Goal: Transaction & Acquisition: Purchase product/service

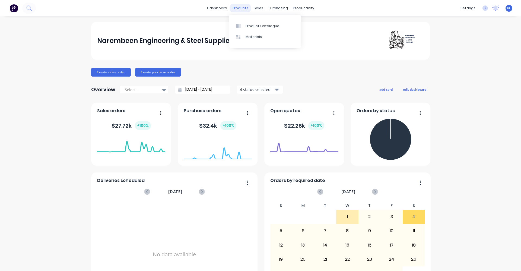
click at [240, 9] on div "products" at bounding box center [240, 8] width 21 height 8
click at [268, 27] on div "Sales Orders" at bounding box center [276, 26] width 22 height 5
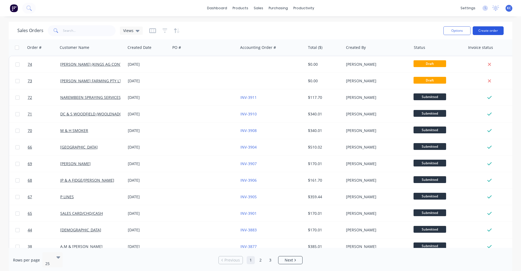
click at [500, 32] on button "Create order" at bounding box center [488, 30] width 31 height 9
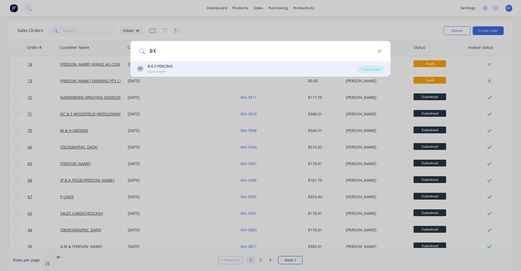
type input "B K"
click at [227, 70] on div "BF B & K FENCING Customer" at bounding box center [247, 69] width 221 height 11
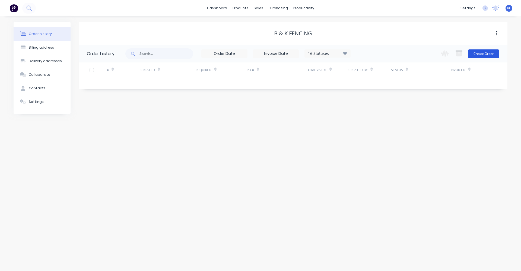
click at [475, 53] on button "Create Order" at bounding box center [483, 53] width 31 height 9
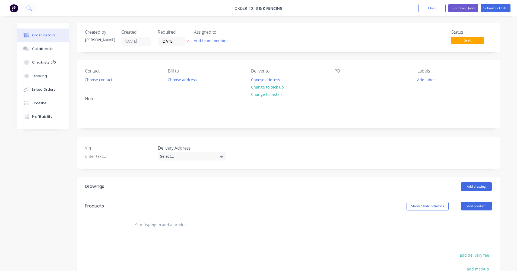
click at [159, 222] on input "text" at bounding box center [189, 224] width 109 height 11
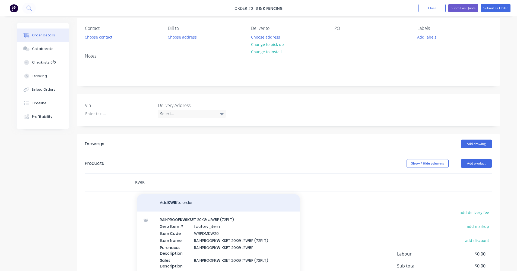
scroll to position [54, 0]
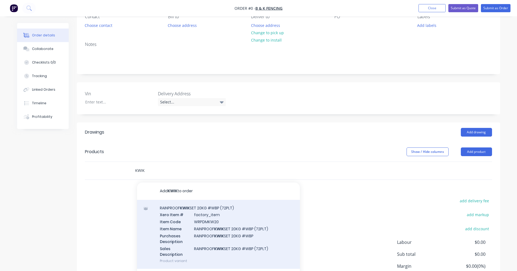
type input "KWIK"
click at [206, 222] on div "RAINPROOF KWIK SET 20KG #WBP (72PLT) Xero Item # factory_item Item Code WRPDMKW…" at bounding box center [218, 234] width 163 height 69
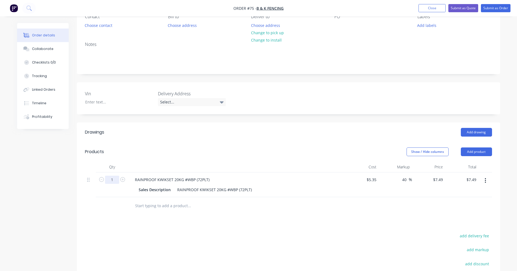
click at [111, 178] on input "1" at bounding box center [112, 180] width 14 height 8
type input "116"
click at [268, 221] on div "Drawings Add drawing Products Show / Hide columns Add product Qty Cost Markup P…" at bounding box center [288, 233] width 423 height 223
type input "$868.84"
click at [444, 152] on button "Show / Hide columns" at bounding box center [428, 151] width 42 height 9
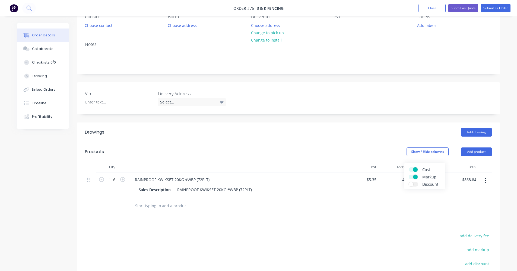
click at [416, 168] on span at bounding box center [415, 169] width 5 height 5
click at [409, 167] on input "Cost" at bounding box center [409, 167] width 0 height 0
click at [353, 211] on div at bounding box center [288, 206] width 407 height 18
click at [432, 153] on button "Show / Hide columns" at bounding box center [428, 151] width 42 height 9
click at [414, 175] on span at bounding box center [415, 177] width 5 height 5
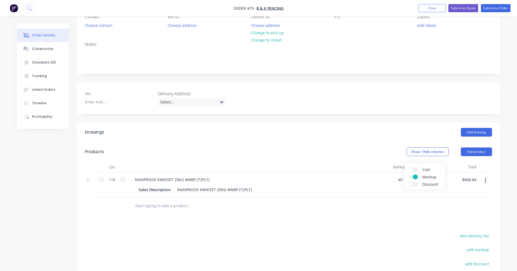
click at [409, 175] on input "Markup" at bounding box center [409, 175] width 0 height 0
click at [411, 169] on span at bounding box center [411, 169] width 5 height 5
click at [409, 167] on input "Cost" at bounding box center [409, 167] width 0 height 0
click at [385, 203] on div at bounding box center [288, 206] width 407 height 18
click at [433, 155] on button "Show / Hide columns" at bounding box center [428, 151] width 42 height 9
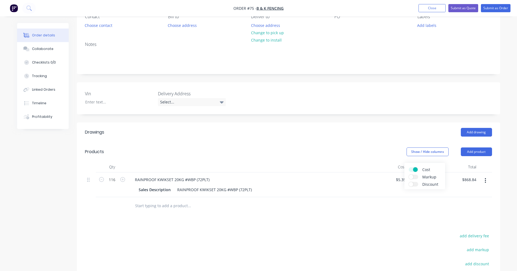
click at [429, 176] on span "Markup" at bounding box center [442, 177] width 41 height 6
click at [409, 175] on input "Markup" at bounding box center [409, 175] width 0 height 0
click at [407, 205] on div at bounding box center [288, 206] width 407 height 18
click at [184, 207] on input "text" at bounding box center [189, 205] width 109 height 11
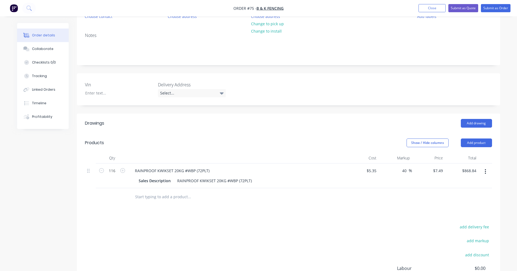
scroll to position [81, 0]
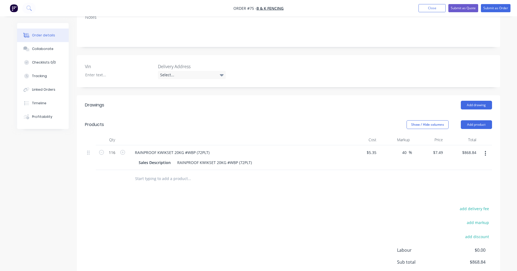
click at [177, 182] on input "text" at bounding box center [189, 178] width 109 height 11
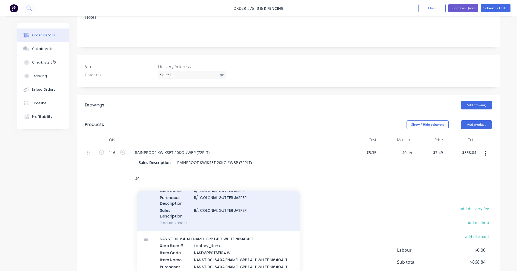
scroll to position [326, 0]
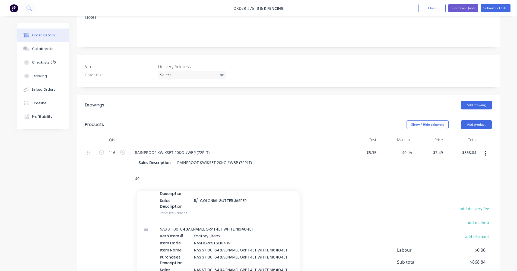
drag, startPoint x: 141, startPoint y: 181, endPoint x: 132, endPoint y: 181, distance: 9.2
click at [132, 181] on div "40 Add 40 to order STUB AXLE ** 40 0mm** 63MM SQ 3T/PR Xero Item # factory_item…" at bounding box center [212, 178] width 163 height 11
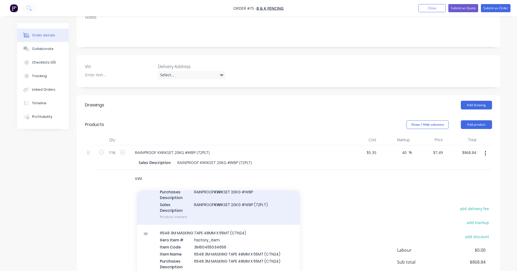
scroll to position [81, 0]
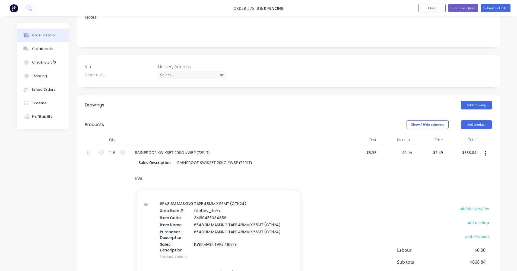
drag, startPoint x: 143, startPoint y: 181, endPoint x: 127, endPoint y: 181, distance: 16.0
click at [127, 181] on div "KWI Add KWI to order RAINPROOF KWI KSET 20KG #WBP (72PLT) Xero Item # factory_i…" at bounding box center [288, 179] width 407 height 18
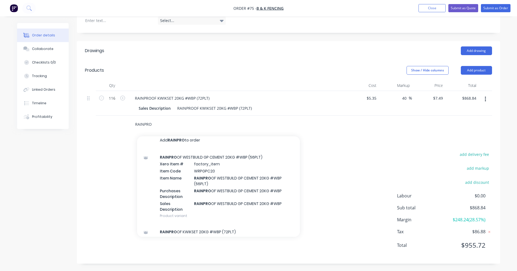
scroll to position [0, 0]
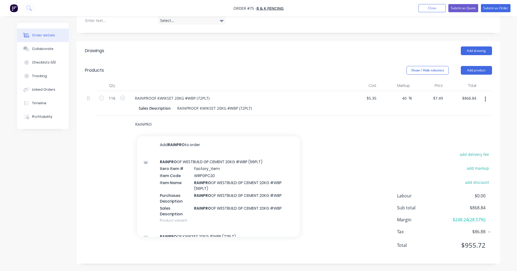
click at [157, 121] on input "RAINPRO" at bounding box center [189, 124] width 109 height 11
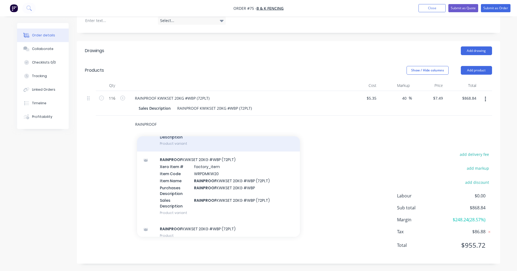
scroll to position [25, 0]
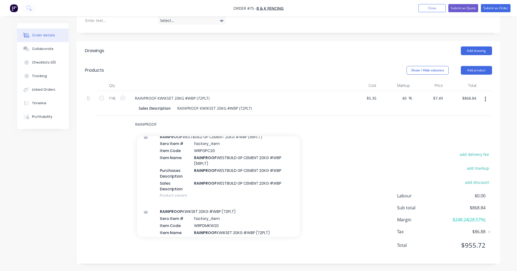
drag, startPoint x: 162, startPoint y: 124, endPoint x: 112, endPoint y: 124, distance: 50.5
click at [112, 124] on div "RAINPROOF Add RAINPROOF to order RAINPROOF WESTBUILD GP CEMENT 20KG #WBP (56PLT…" at bounding box center [288, 125] width 407 height 18
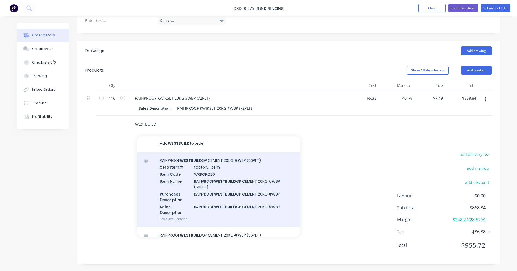
scroll to position [0, 0]
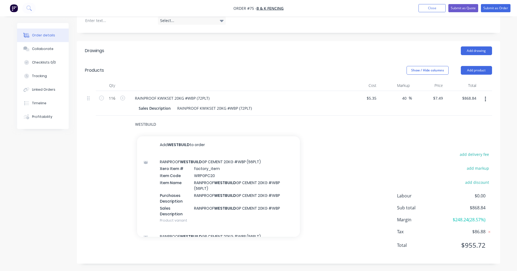
drag, startPoint x: 174, startPoint y: 124, endPoint x: 121, endPoint y: 119, distance: 53.5
click at [121, 119] on div "WESTBUILD Add WESTBUILD to order RAINPROOF WESTBUILD GP CEMENT 20KG #WBP (56PLT…" at bounding box center [288, 125] width 407 height 18
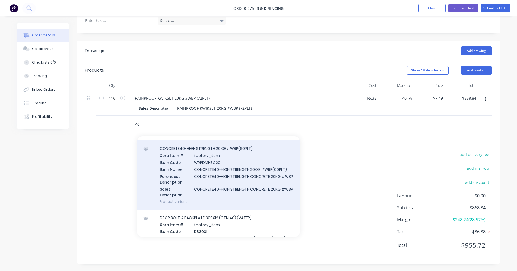
scroll to position [2090, 0]
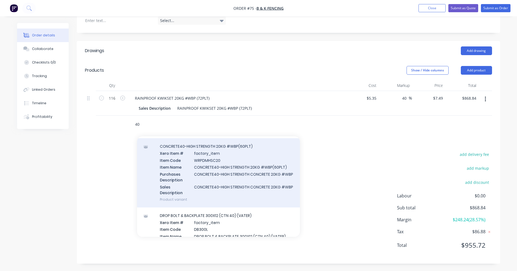
type input "40"
click at [251, 201] on div "CONCRETE40-HIGH STRENGTH 20KG #WBP(60PLT) Xero Item # factory_item Item Code WR…" at bounding box center [218, 172] width 163 height 69
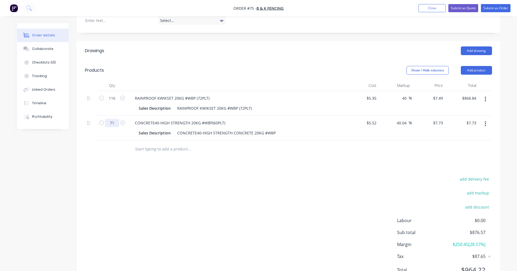
type input "71"
type input "$548.83"
click at [195, 180] on div "add delivery fee add markup add discount Labour $0.00 Sub total $876.57 Margin …" at bounding box center [288, 227] width 407 height 105
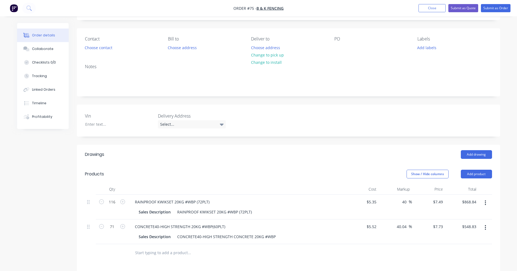
scroll to position [0, 0]
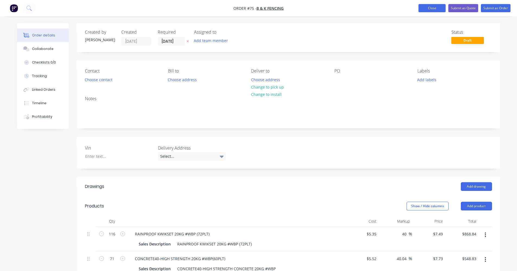
click at [436, 8] on button "Close" at bounding box center [432, 8] width 27 height 8
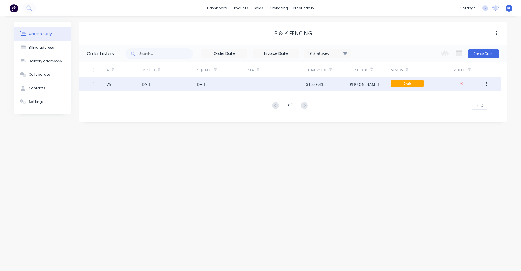
click at [231, 87] on div "[DATE]" at bounding box center [221, 84] width 51 height 14
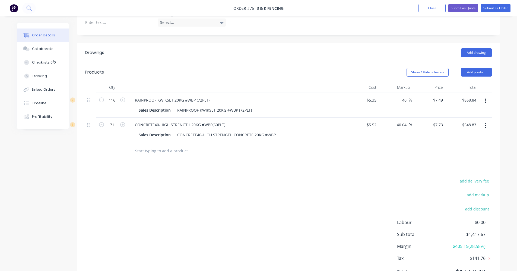
scroll to position [136, 0]
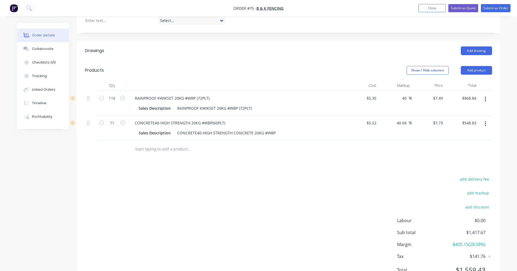
click at [144, 147] on input "text" at bounding box center [189, 149] width 109 height 11
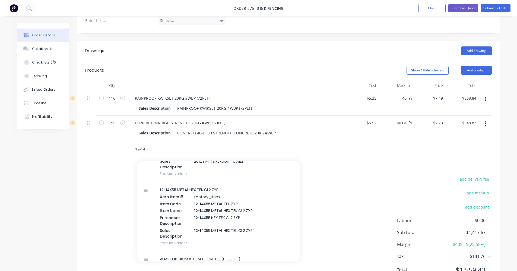
scroll to position [841, 0]
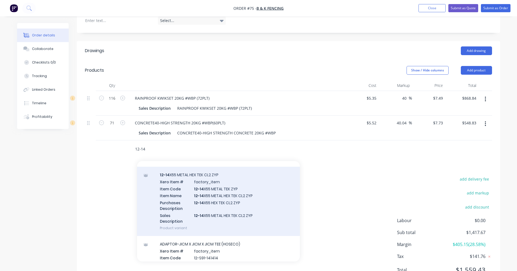
type input "12-14"
click at [243, 210] on div "12-14 X55 METAL HEX TEK CL2 ZYP Xero Item # factory_item Item Code 12-14 X55 ME…" at bounding box center [218, 201] width 163 height 69
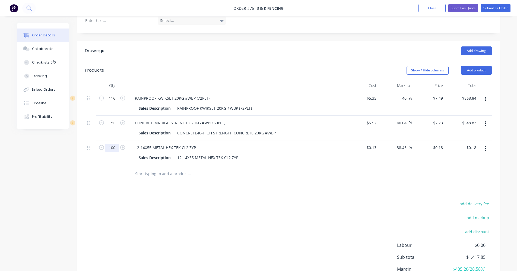
type input "100"
type input "$18.00"
click at [154, 196] on div "Drawings Add drawing Products Show / Hide columns Add product Qty Cost Markup P…" at bounding box center [288, 177] width 423 height 272
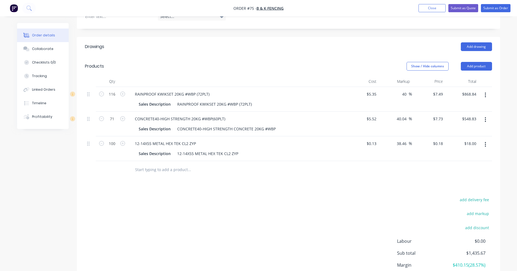
scroll to position [132, 0]
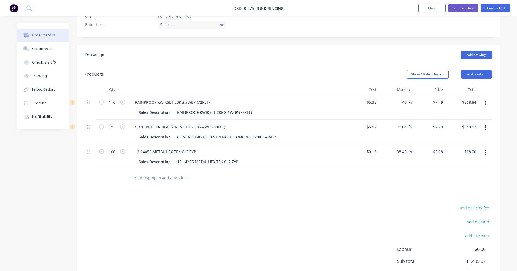
click at [167, 179] on input "text" at bounding box center [189, 177] width 109 height 11
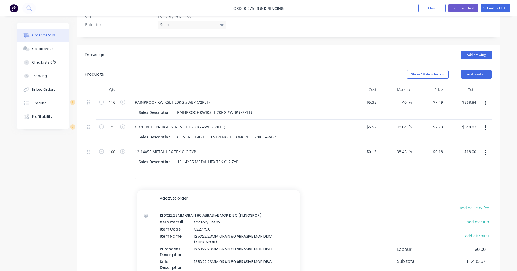
type input "2"
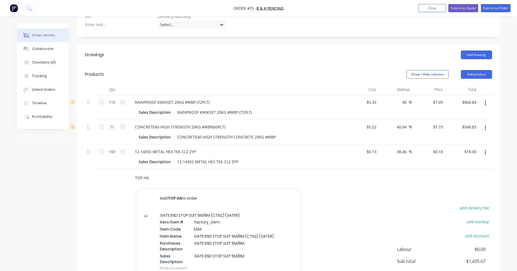
type input "TOP HAT"
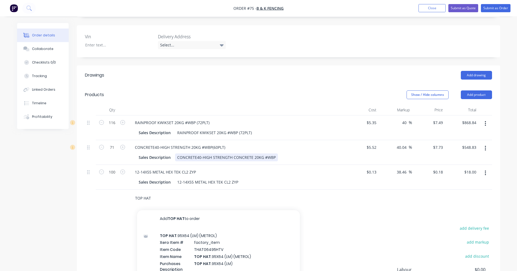
scroll to position [77, 0]
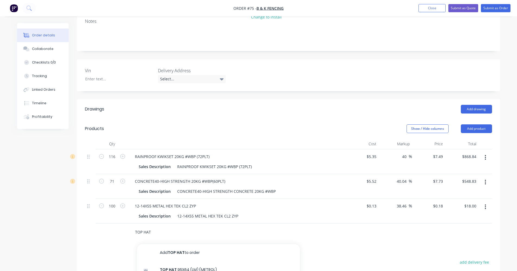
drag, startPoint x: 151, startPoint y: 230, endPoint x: 108, endPoint y: 232, distance: 43.2
click at [108, 232] on div "TOP HAT Add TOP HAT to order TOP HAT .95X64 (LM) (METROL) Xero Item # factory_i…" at bounding box center [288, 232] width 407 height 18
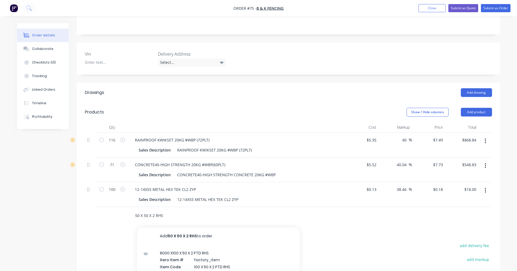
scroll to position [109, 0]
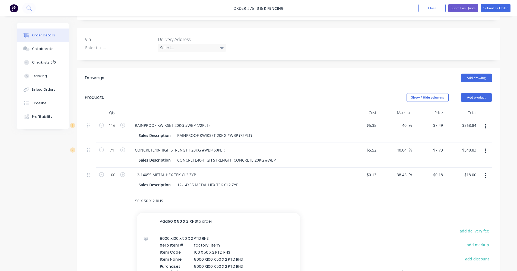
click at [173, 197] on input "50 X 50 X 2 RHS" at bounding box center [189, 200] width 109 height 11
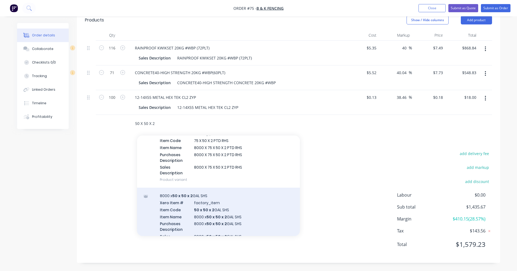
scroll to position [407, 0]
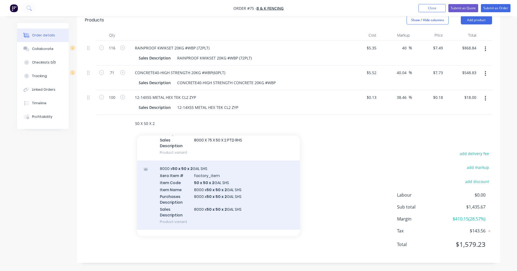
type input "50 X 50 X 2"
click at [223, 194] on div "8000 x 50 x 50 x 2 GAL SHS Xero Item # factory_item Item Code 50 x 50 x 2 GAL S…" at bounding box center [218, 194] width 163 height 69
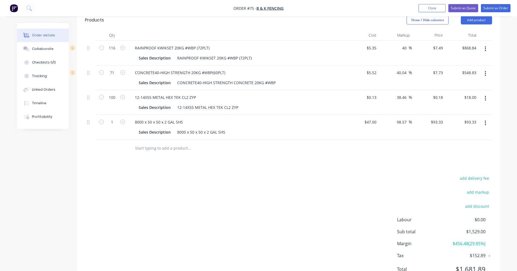
click at [177, 186] on div "add delivery fee add markup add discount Labour $0.00 Sub total $1,529.00 Margi…" at bounding box center [288, 227] width 407 height 105
click at [165, 146] on input "text" at bounding box center [189, 148] width 109 height 11
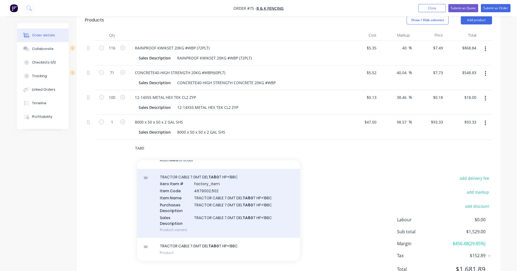
scroll to position [211, 0]
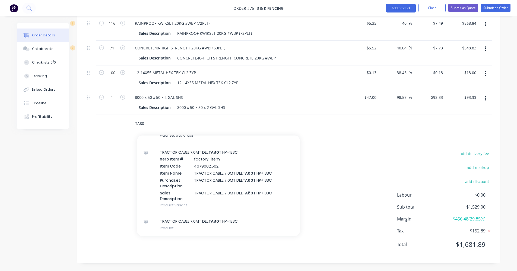
click at [150, 123] on input "TA80" at bounding box center [189, 123] width 109 height 11
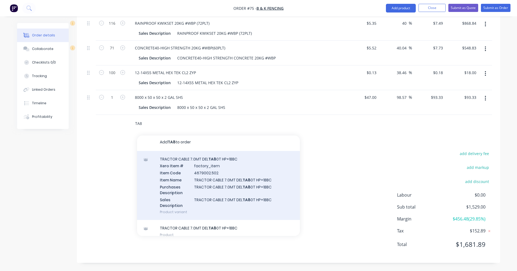
scroll to position [0, 0]
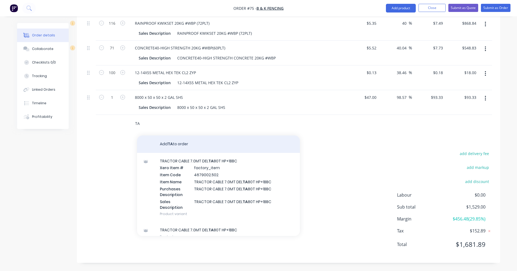
type input "T"
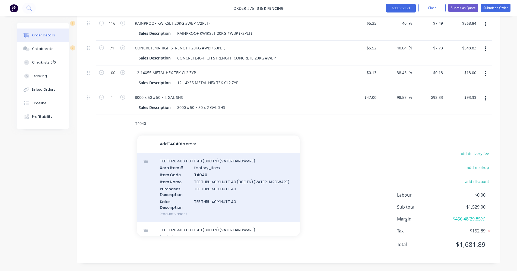
type input "T4040"
click at [216, 180] on div "TEE THRU 40 X HUTT 40 (30CTN) (VATER HARDWARE) Xero Item # factory_item Item Co…" at bounding box center [218, 187] width 163 height 69
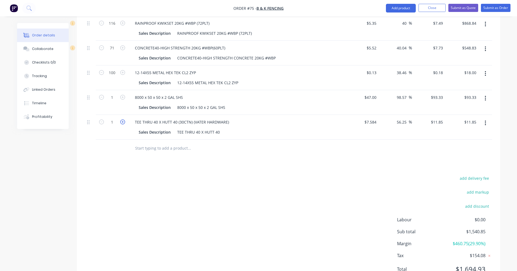
click at [122, 123] on icon "button" at bounding box center [122, 121] width 5 height 5
type input "2"
type input "$23.70"
click at [139, 153] on input "text" at bounding box center [189, 148] width 109 height 11
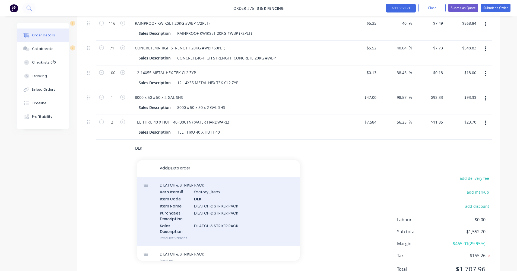
type input "DLK"
click at [211, 200] on div "D LATCH & STRIKER PACK Xero Item # factory_item Item Code DLK Item Name D LATCH…" at bounding box center [218, 212] width 163 height 69
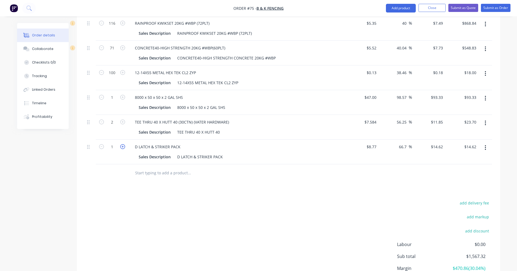
click at [124, 148] on icon "button" at bounding box center [122, 146] width 5 height 5
type input "2"
type input "$29.24"
click at [165, 173] on input "text" at bounding box center [189, 172] width 109 height 11
click at [195, 173] on input "text" at bounding box center [189, 172] width 109 height 11
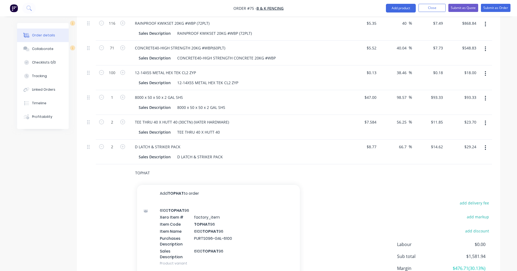
drag, startPoint x: 166, startPoint y: 171, endPoint x: 120, endPoint y: 174, distance: 46.5
click at [121, 174] on div "TOPHAT Add TOPHAT to order 6100 TOPHAT 96 Xero Item # factory_item Item Code TO…" at bounding box center [288, 173] width 407 height 18
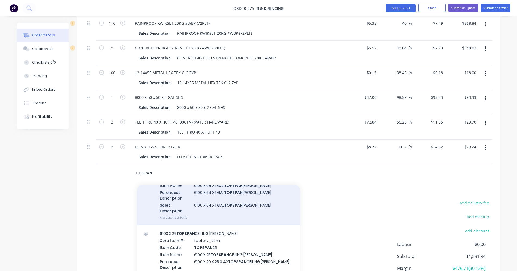
scroll to position [54, 0]
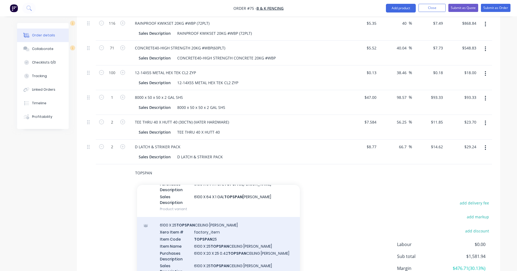
type input "TOPSPAN"
click at [254, 246] on div "6100 X 25 TOPSPAN CEILING [PERSON_NAME] Xero Item # factory_item Item Code TOPS…" at bounding box center [218, 251] width 163 height 69
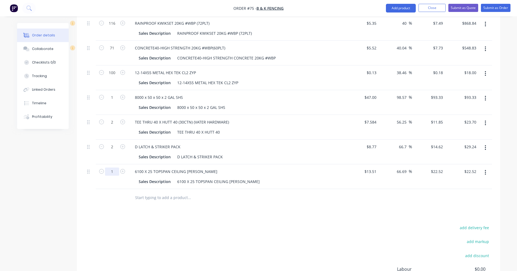
click at [112, 171] on input "1" at bounding box center [112, 171] width 14 height 8
type input "10"
type input "$225.20"
click at [140, 212] on div "Drawings Add drawing Products Show / Hide columns Add product Qty Cost Markup P…" at bounding box center [288, 151] width 423 height 371
click at [170, 200] on input "text" at bounding box center [189, 197] width 109 height 11
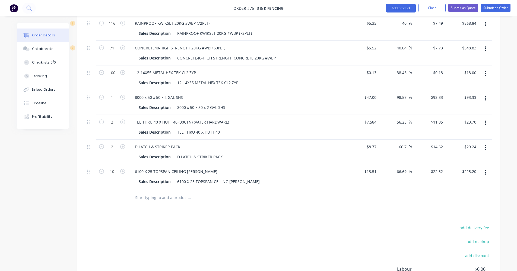
click at [170, 200] on input "text" at bounding box center [189, 197] width 109 height 11
click at [407, 9] on button "Add product" at bounding box center [401, 8] width 30 height 9
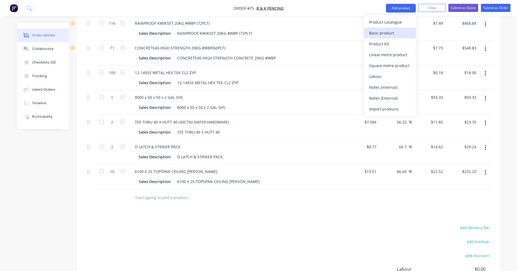
click at [387, 34] on div "Basic product" at bounding box center [390, 33] width 42 height 8
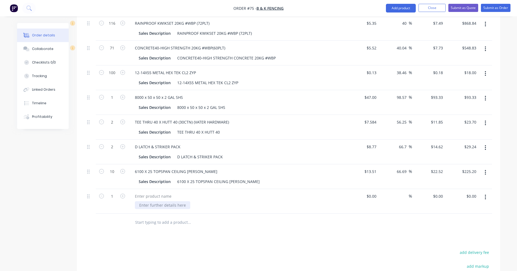
click at [174, 205] on div at bounding box center [162, 205] width 55 height 8
click at [110, 195] on input "1" at bounding box center [112, 196] width 14 height 8
type input "10"
click at [373, 195] on input at bounding box center [372, 196] width 12 height 8
type input "$10.00"
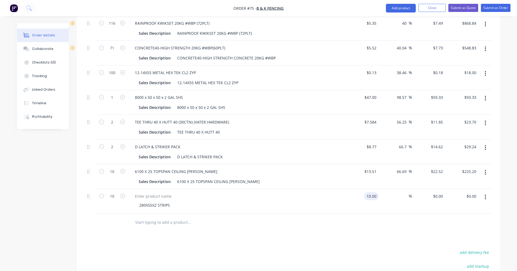
type input "$10.00"
type input "$100.00"
click at [404, 231] on div at bounding box center [288, 223] width 407 height 18
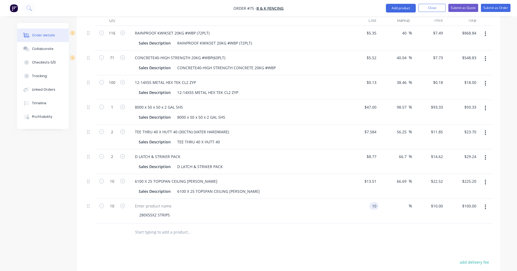
click at [373, 205] on input "10" at bounding box center [375, 206] width 7 height 8
click at [355, 249] on div "Drawings Add drawing Products Show / Hide columns Add product Qty Cost Markup P…" at bounding box center [288, 173] width 423 height 395
type input "$5.00"
type input "$50.00"
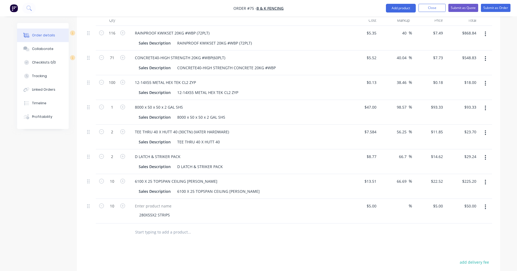
click at [185, 230] on input "text" at bounding box center [189, 232] width 109 height 11
type input "2"
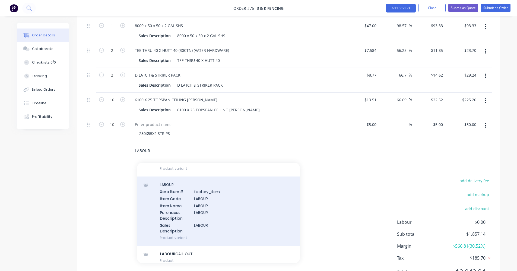
scroll to position [163, 0]
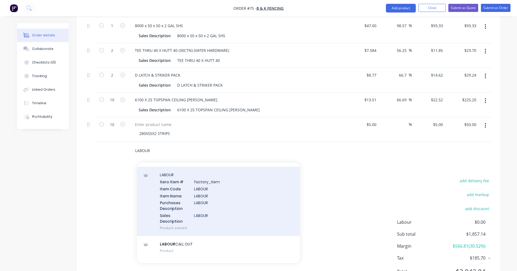
type input "LABOUR"
click at [233, 214] on div "LABOUR Xero Item # factory_item Item Code LABOUR Item Name LABOUR Purchases Des…" at bounding box center [218, 201] width 163 height 69
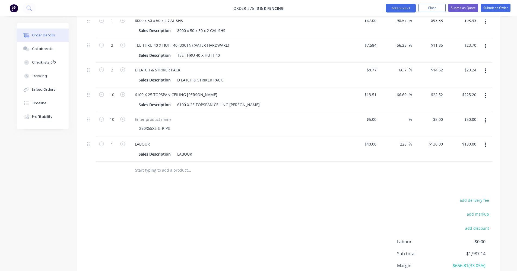
scroll to position [280, 0]
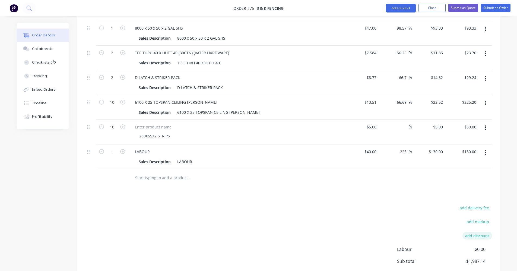
click at [479, 236] on button "add discount" at bounding box center [478, 235] width 30 height 7
click at [464, 235] on input at bounding box center [471, 236] width 24 height 8
click at [356, 230] on div "add delivery fee add markup Discount name (Optional) 10 10 0% Labour $0.00 Sub …" at bounding box center [288, 255] width 407 height 103
click at [481, 235] on input "10" at bounding box center [471, 236] width 24 height 8
type input "10%"
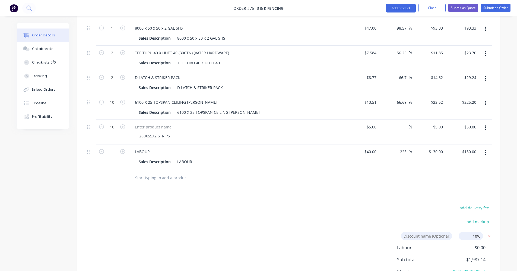
click at [307, 234] on div "add delivery fee add markup Discount name (Optional) 10% 10% 0% Labour $0.00 Su…" at bounding box center [288, 255] width 407 height 103
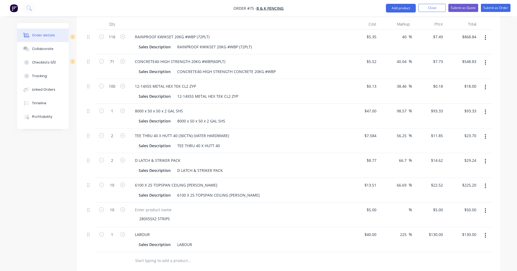
scroll to position [197, 0]
click at [170, 264] on input "text" at bounding box center [189, 260] width 109 height 11
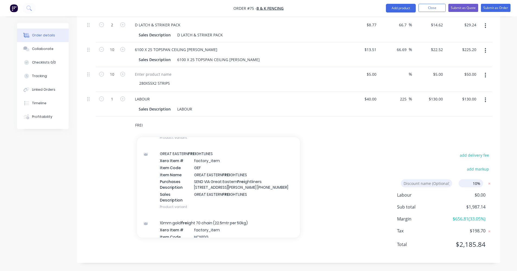
scroll to position [434, 0]
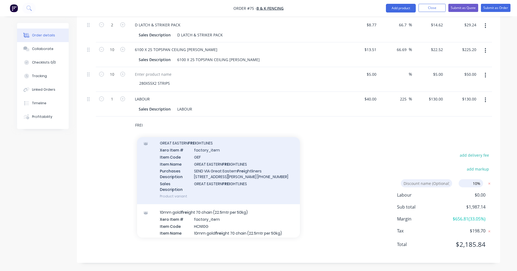
type input "FREI"
click at [243, 177] on div "GREAT EASTERN FREI GHTLINES Xero Item # factory_item Item Code GEF Item Name GR…" at bounding box center [218, 169] width 163 height 69
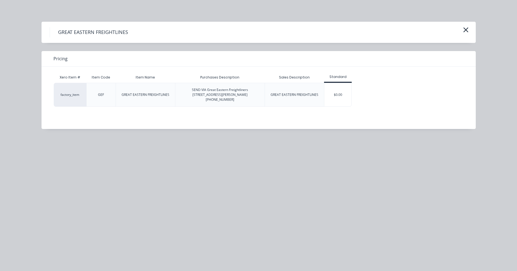
drag, startPoint x: 340, startPoint y: 93, endPoint x: 310, endPoint y: 129, distance: 46.5
click at [340, 92] on div "$0.00" at bounding box center [337, 94] width 27 height 23
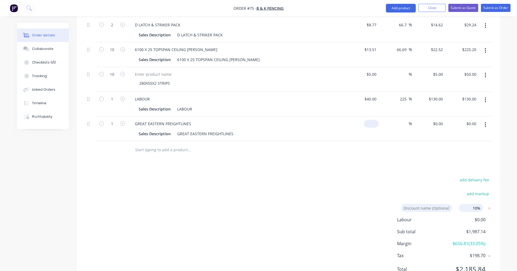
click at [372, 124] on div "$0.00" at bounding box center [371, 124] width 15 height 8
type input "$117.00"
click at [292, 155] on div at bounding box center [212, 149] width 163 height 11
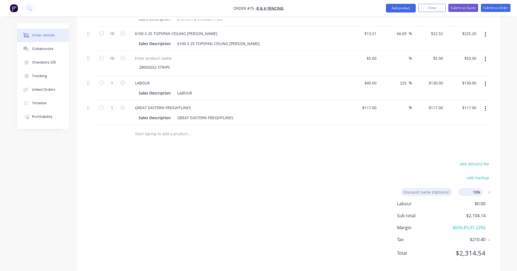
scroll to position [357, 0]
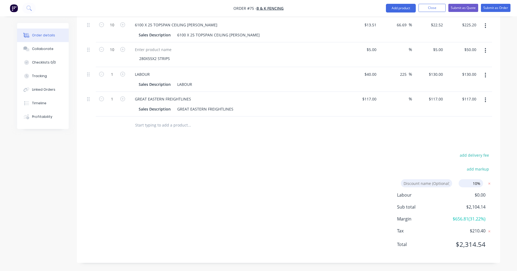
drag, startPoint x: 480, startPoint y: 183, endPoint x: 463, endPoint y: 183, distance: 17.4
click at [463, 183] on input "10%" at bounding box center [471, 183] width 24 height 8
click at [340, 194] on div "add delivery fee add markup Discount name (Optional) 0 0 0% Labour $0.00 Sub to…" at bounding box center [288, 202] width 407 height 103
click at [351, 183] on div "add delivery fee add markup Discount name (Optional) 0 0 0% Labour $0.00 Sub to…" at bounding box center [288, 202] width 407 height 103
click at [473, 181] on input "0" at bounding box center [471, 183] width 24 height 8
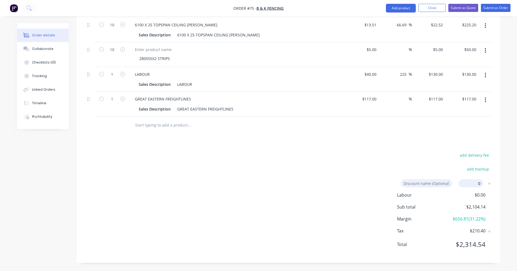
click input "submit" at bounding box center [0, 0] width 0 height 0
click at [347, 170] on div "add delivery fee add markup Discount name (Optional) 0 0 0% Labour $0.00 Sub to…" at bounding box center [288, 202] width 407 height 103
drag, startPoint x: 482, startPoint y: 183, endPoint x: 477, endPoint y: 183, distance: 5.2
click at [477, 183] on input "0" at bounding box center [471, 183] width 24 height 8
type input "10%"
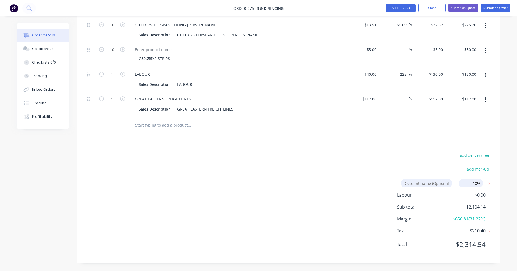
click at [315, 210] on div "add delivery fee add markup Discount name (Optional) 10% 10% 0% Labour $0.00 Su…" at bounding box center [288, 202] width 407 height 103
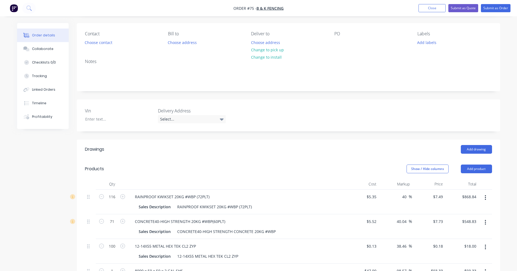
scroll to position [31, 0]
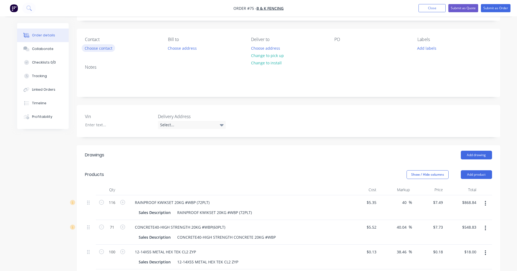
click at [107, 45] on button "Choose contact" at bounding box center [98, 47] width 33 height 7
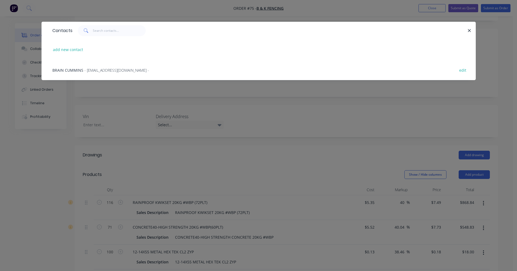
click at [115, 70] on span "- [EMAIL_ADDRESS][DOMAIN_NAME] -" at bounding box center [116, 70] width 65 height 5
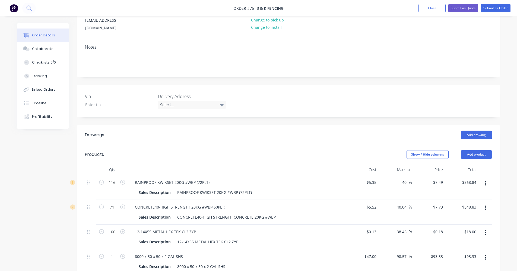
scroll to position [0, 0]
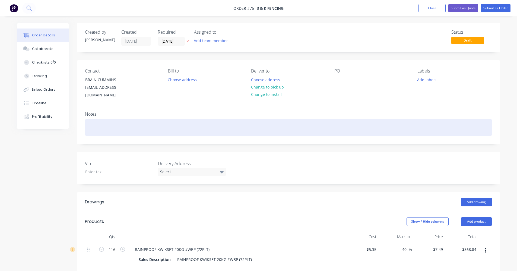
click at [120, 119] on div at bounding box center [288, 127] width 407 height 17
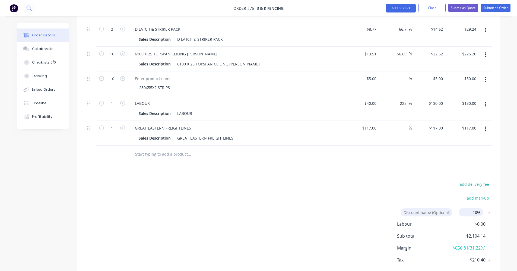
scroll to position [353, 0]
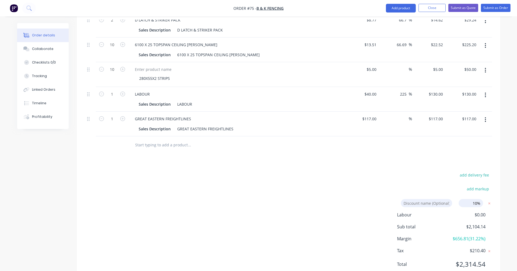
click at [238, 125] on div "Sales Description GREAT EASTERN FREIGHTLINES" at bounding box center [236, 129] width 199 height 8
click at [235, 125] on div "Sales Description GREAT EASTERN FREIGHTLINES" at bounding box center [236, 129] width 199 height 8
click at [233, 125] on div "GREAT EASTERN FREIGHTLINES" at bounding box center [205, 129] width 61 height 8
click at [435, 199] on input at bounding box center [426, 203] width 51 height 8
type input "B"
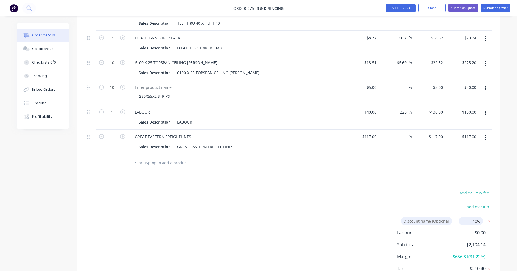
scroll to position [271, 0]
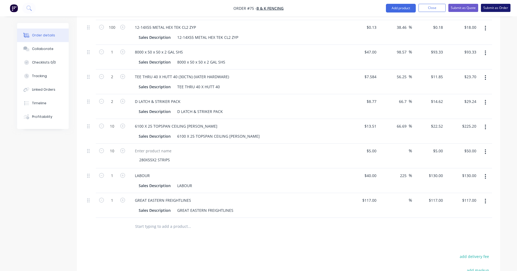
click at [491, 9] on button "Submit as Order" at bounding box center [496, 8] width 30 height 8
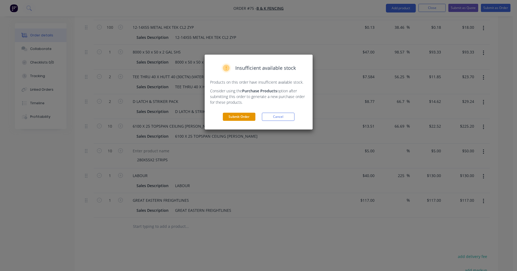
click at [236, 119] on button "Submit Order" at bounding box center [239, 117] width 33 height 8
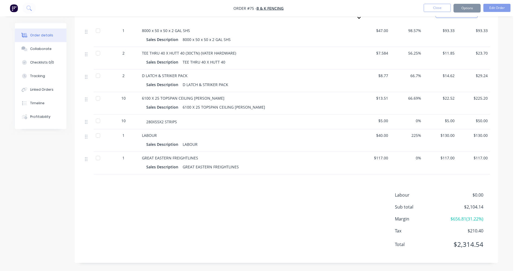
scroll to position [251, 0]
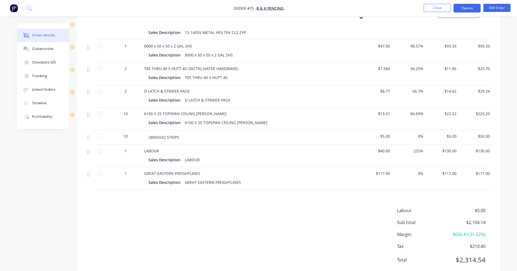
click at [473, 7] on button "Options" at bounding box center [467, 8] width 27 height 9
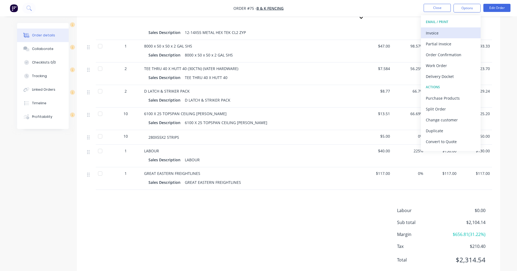
click at [441, 29] on div "Invoice" at bounding box center [451, 33] width 50 height 8
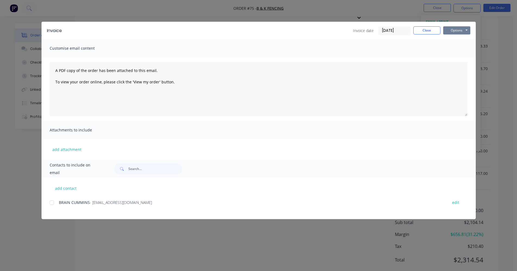
click at [462, 32] on button "Options" at bounding box center [456, 30] width 27 height 8
click at [467, 39] on button "Preview" at bounding box center [460, 40] width 35 height 9
click at [425, 29] on button "Close" at bounding box center [426, 30] width 27 height 8
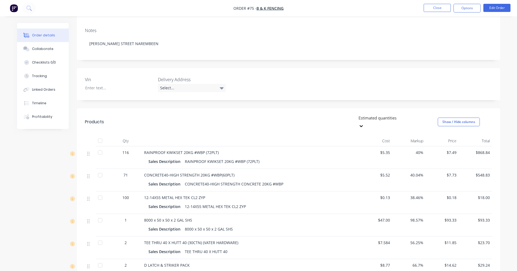
scroll to position [69, 0]
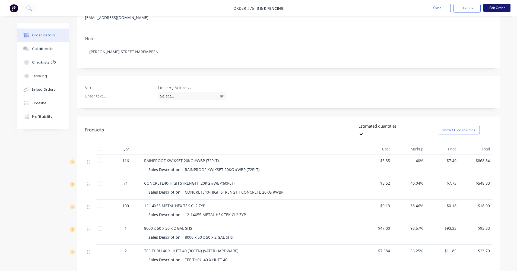
click at [504, 7] on button "Edit Order" at bounding box center [496, 8] width 27 height 8
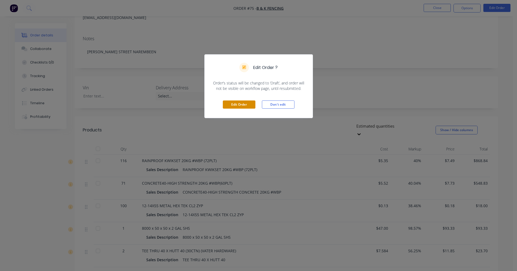
click at [245, 104] on button "Edit Order" at bounding box center [239, 104] width 33 height 8
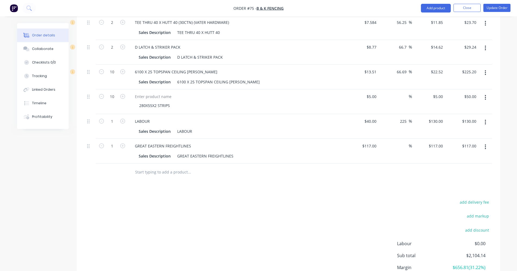
scroll to position [368, 0]
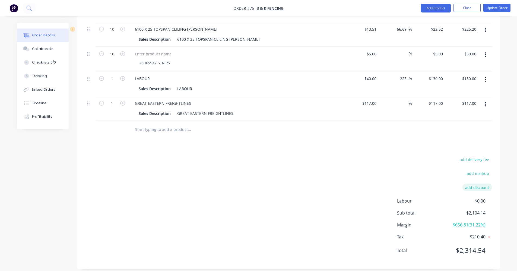
click at [475, 183] on button "add discount" at bounding box center [478, 186] width 30 height 7
drag, startPoint x: 473, startPoint y: 183, endPoint x: 479, endPoint y: 181, distance: 6.1
click at [473, 185] on input at bounding box center [471, 189] width 24 height 8
type input "10%"
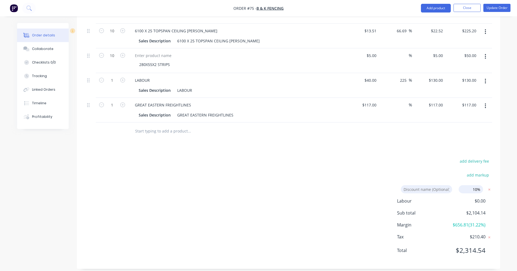
click at [357, 183] on div "add delivery fee add markup Discount name (Optional) 10% 10% 0% Labour $0.00 Su…" at bounding box center [288, 208] width 407 height 103
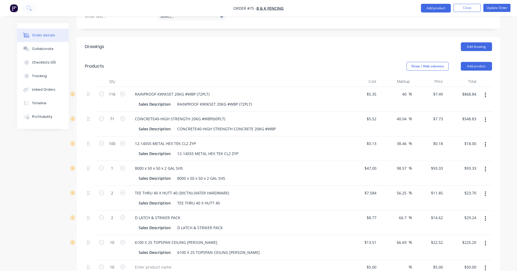
scroll to position [150, 0]
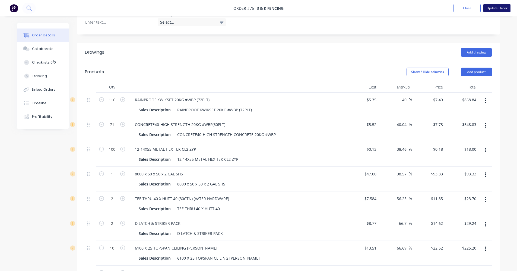
click at [503, 7] on button "Update Order" at bounding box center [496, 8] width 27 height 8
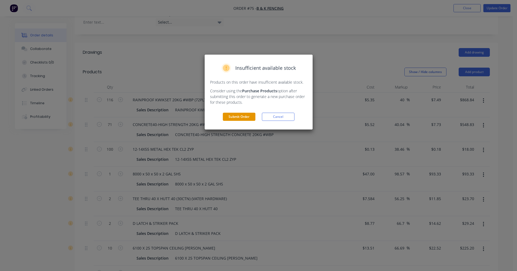
click at [247, 116] on button "Submit Order" at bounding box center [239, 117] width 33 height 8
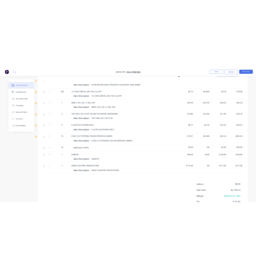
scroll to position [259, 0]
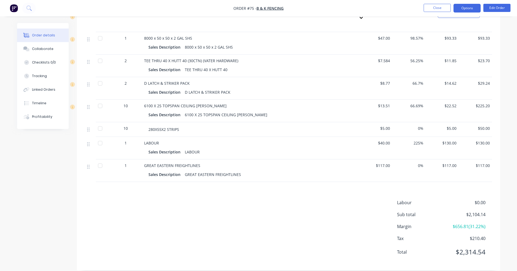
click at [468, 8] on button "Options" at bounding box center [467, 8] width 27 height 9
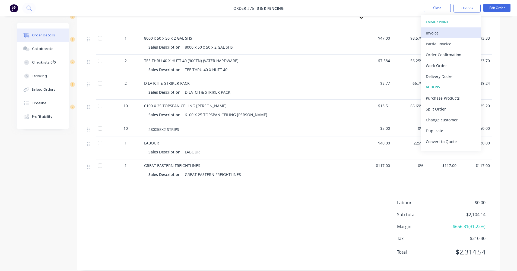
click at [454, 33] on div "Invoice" at bounding box center [451, 33] width 50 height 8
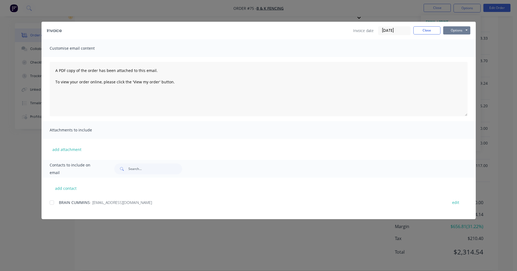
click at [464, 27] on button "Options" at bounding box center [456, 30] width 27 height 8
click at [466, 40] on button "Preview" at bounding box center [460, 40] width 35 height 9
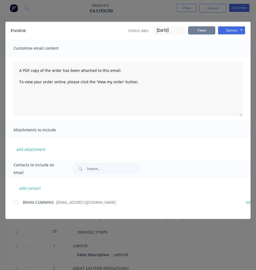
click at [195, 29] on button "Close" at bounding box center [201, 30] width 27 height 8
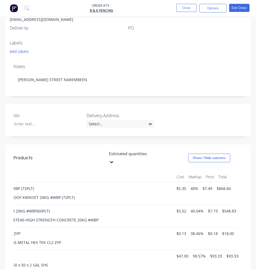
scroll to position [124, 0]
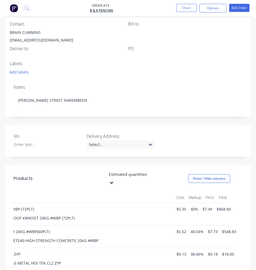
click at [166, 176] on div at bounding box center [147, 174] width 78 height 7
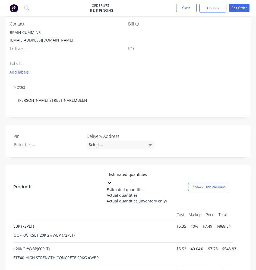
click at [67, 175] on div "3 results available. Use Up and Down to choose options, press Enter to select t…" at bounding box center [152, 186] width 180 height 33
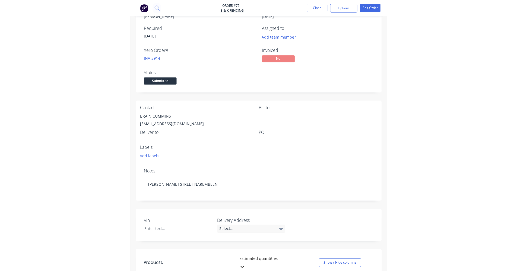
scroll to position [0, 0]
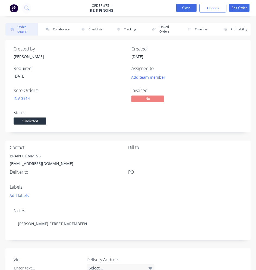
click at [188, 5] on button "Close" at bounding box center [186, 8] width 20 height 8
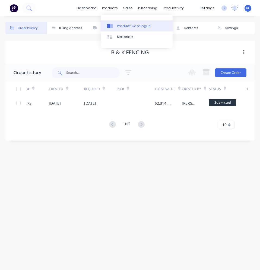
click at [122, 26] on div "Product Catalogue" at bounding box center [134, 26] width 34 height 5
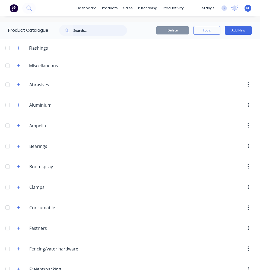
click at [80, 31] on input "text" at bounding box center [100, 30] width 54 height 11
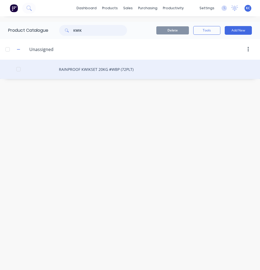
type input "KWIK"
click at [99, 72] on div "RAINPROOF KWIKSET 20KG #WBP (72PLT)" at bounding box center [130, 69] width 260 height 19
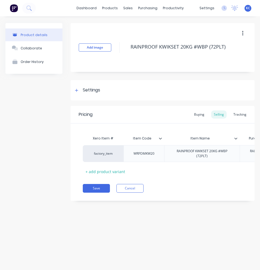
click at [126, 230] on div "Product details Collaborate Order History Add image RAINPROOF KWIKSET 20KG #WBP…" at bounding box center [130, 137] width 260 height 243
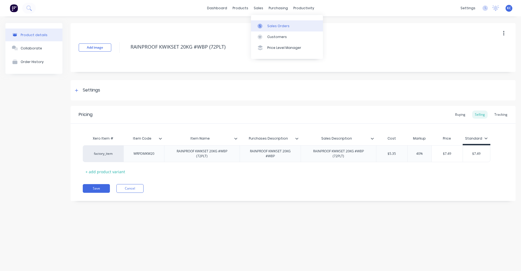
click at [271, 27] on div "Sales Orders" at bounding box center [278, 26] width 22 height 5
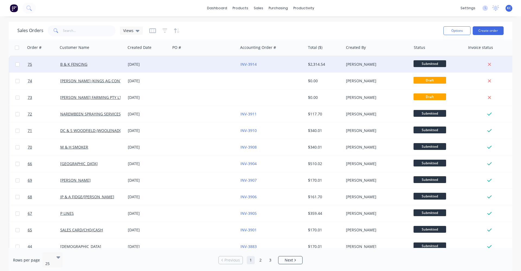
click at [158, 66] on div "[DATE]" at bounding box center [148, 64] width 40 height 5
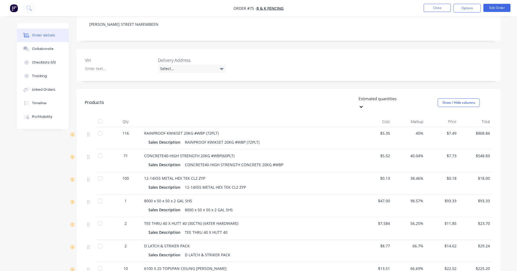
scroll to position [96, 0]
click at [499, 7] on button "Edit Order" at bounding box center [496, 8] width 27 height 8
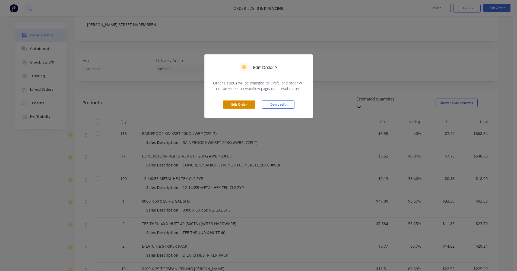
click at [250, 105] on button "Edit Order" at bounding box center [239, 104] width 33 height 8
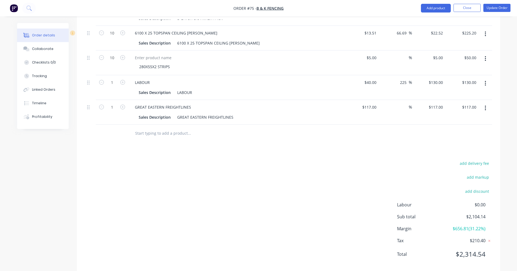
scroll to position [368, 0]
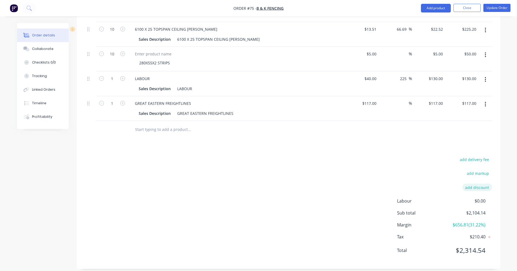
click at [484, 183] on button "add discount" at bounding box center [478, 186] width 30 height 7
click at [468, 185] on input at bounding box center [471, 189] width 24 height 8
drag, startPoint x: 473, startPoint y: 182, endPoint x: 485, endPoint y: 183, distance: 11.7
click at [485, 185] on form "Discount name (Optional) 0%" at bounding box center [445, 189] width 96 height 8
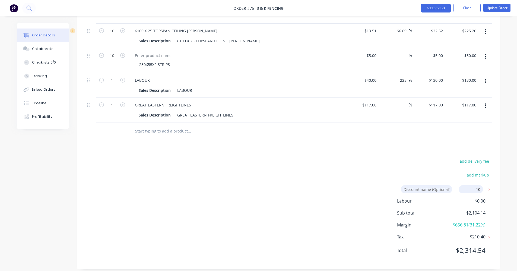
type input "10%"
click input "submit" at bounding box center [0, 0] width 0 height 0
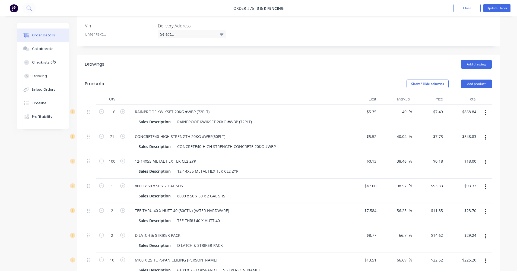
scroll to position [28, 0]
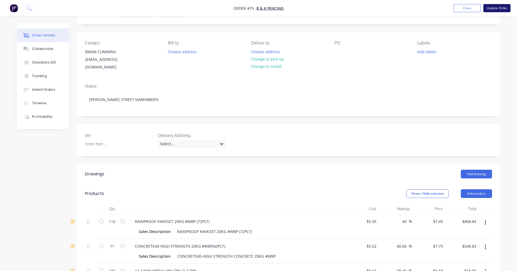
click at [490, 6] on button "Update Order" at bounding box center [496, 8] width 27 height 8
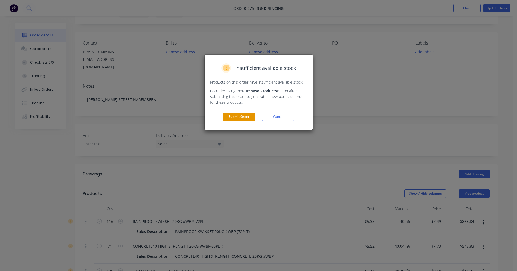
click at [246, 114] on button "Submit Order" at bounding box center [239, 117] width 33 height 8
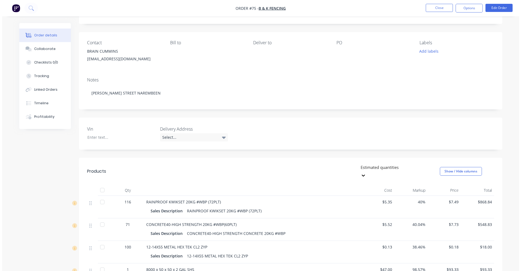
scroll to position [0, 0]
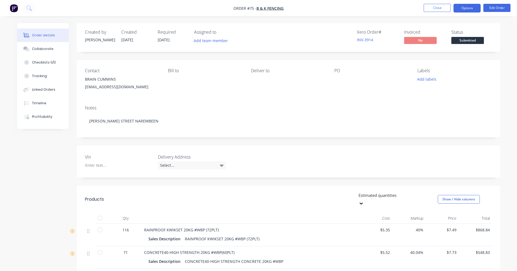
click at [462, 11] on button "Options" at bounding box center [467, 8] width 27 height 9
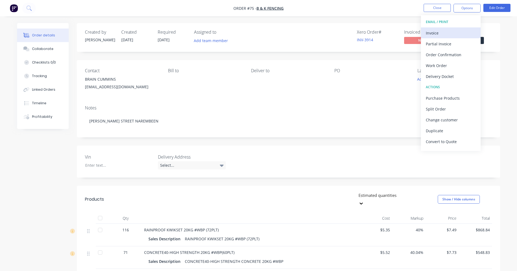
click at [454, 32] on div "Invoice" at bounding box center [451, 33] width 50 height 8
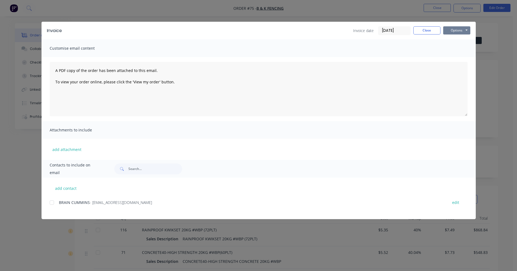
click at [454, 31] on button "Options" at bounding box center [456, 30] width 27 height 8
click at [461, 39] on button "Preview" at bounding box center [460, 40] width 35 height 9
click at [53, 202] on div at bounding box center [51, 202] width 11 height 11
click at [467, 31] on button "Options" at bounding box center [456, 30] width 27 height 8
click at [460, 57] on button "Email" at bounding box center [460, 57] width 35 height 9
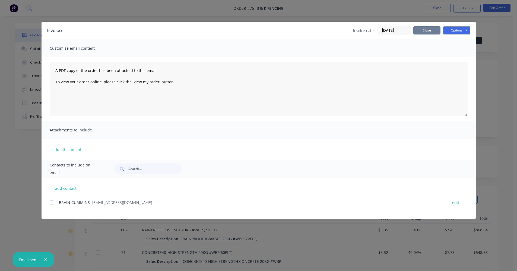
click at [429, 27] on button "Close" at bounding box center [426, 30] width 27 height 8
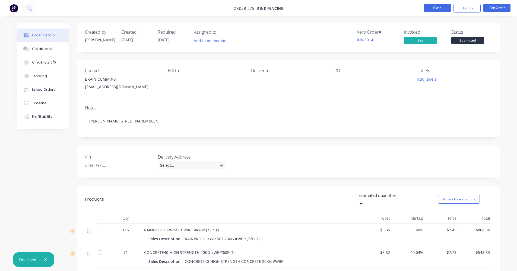
click at [437, 11] on button "Close" at bounding box center [437, 8] width 27 height 8
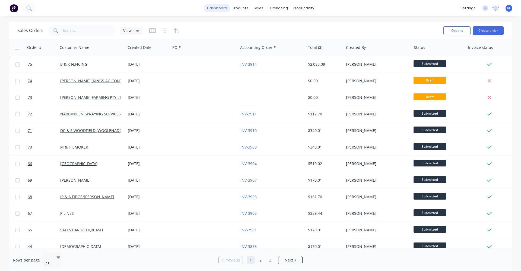
click at [219, 10] on link "dashboard" at bounding box center [217, 8] width 26 height 8
